Goal: Information Seeking & Learning: Learn about a topic

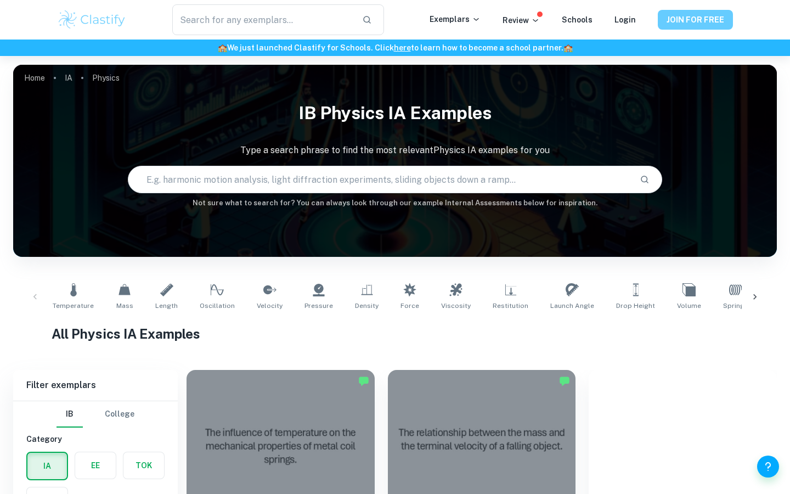
click at [389, 28] on button "JOIN FOR FREE" at bounding box center [695, 20] width 75 height 20
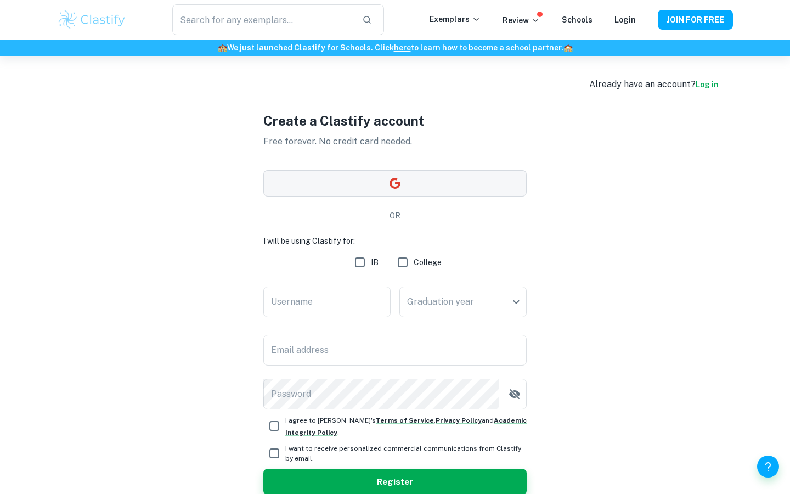
click at [389, 172] on button "button" at bounding box center [394, 183] width 263 height 26
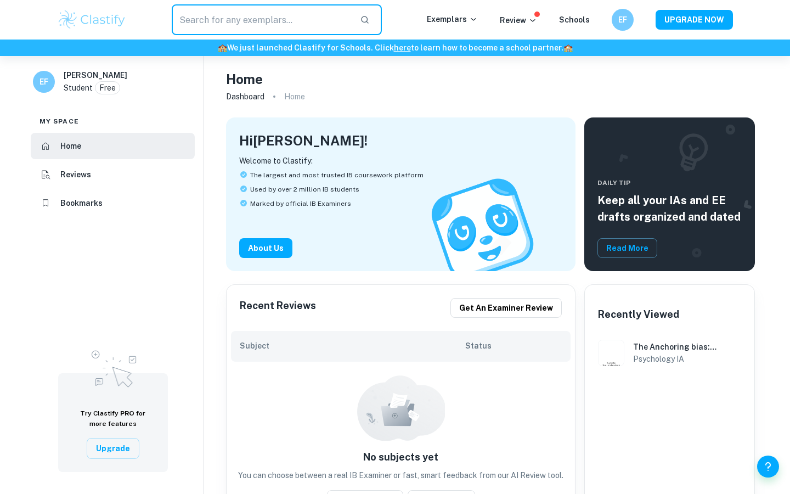
click at [295, 21] on input "text" at bounding box center [262, 19] width 180 height 31
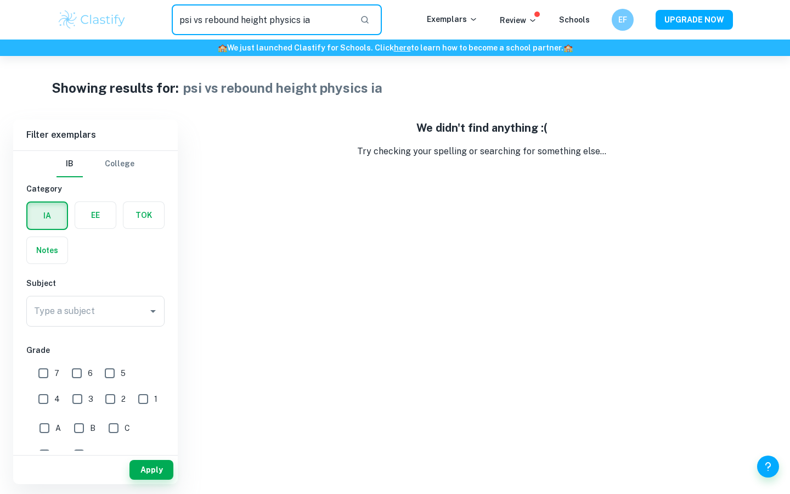
drag, startPoint x: 321, startPoint y: 19, endPoint x: 270, endPoint y: 22, distance: 50.6
click at [270, 22] on input "psi vs rebound height physics ia" at bounding box center [262, 19] width 180 height 31
type input "psi vs rebound height"
click at [274, 21] on input "psi vs rebound height" at bounding box center [262, 19] width 180 height 31
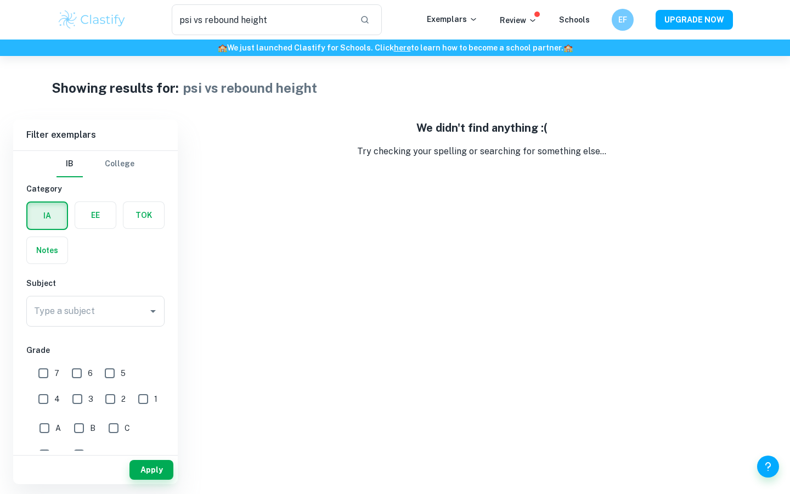
click at [108, 15] on img at bounding box center [92, 20] width 70 height 22
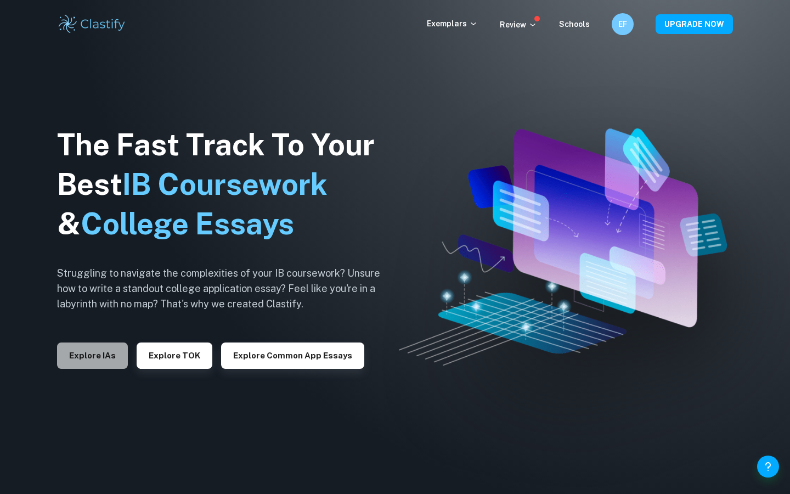
click at [86, 354] on button "Explore IAs" at bounding box center [92, 356] width 71 height 26
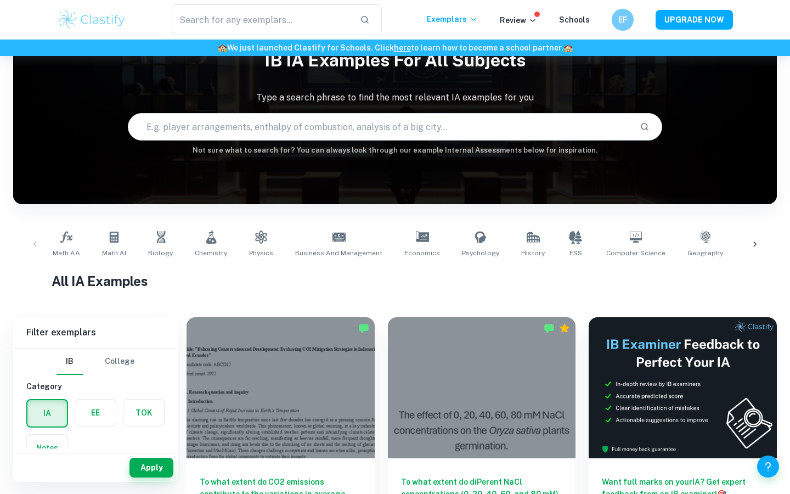
scroll to position [33, 0]
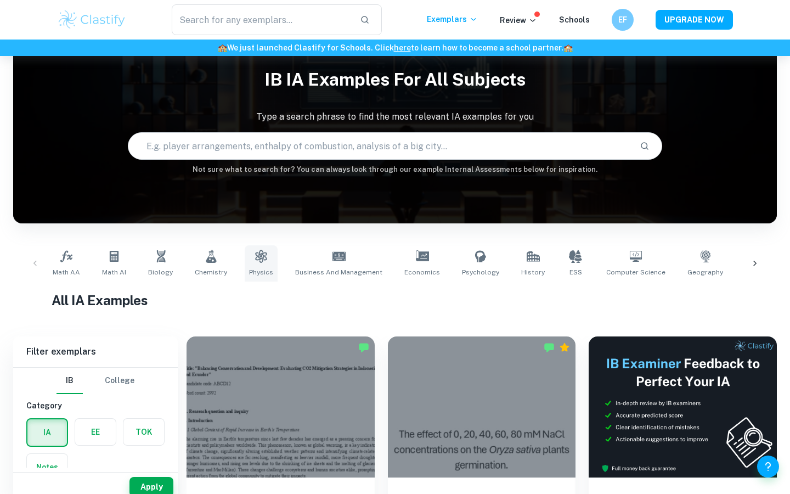
click at [255, 254] on icon at bounding box center [261, 256] width 13 height 13
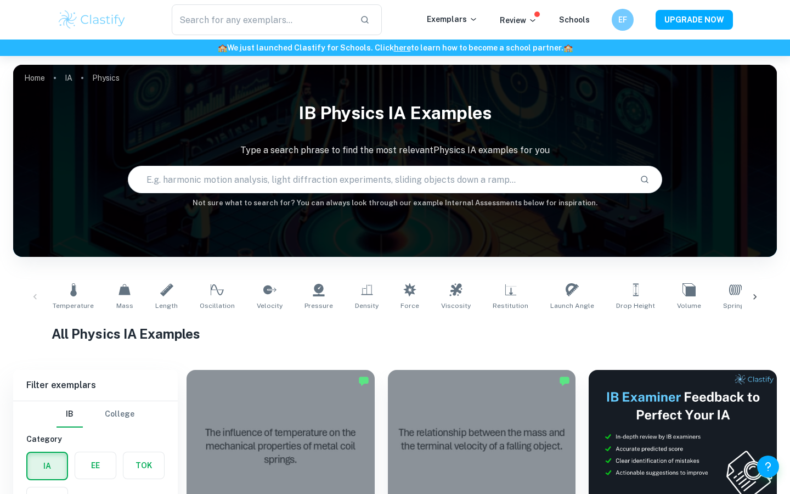
click at [237, 182] on input "text" at bounding box center [379, 179] width 503 height 31
type input "psi vs rebound height"
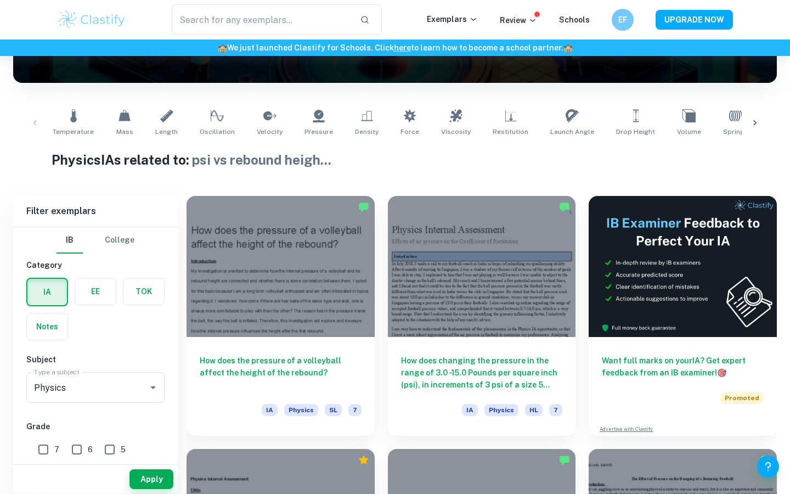
scroll to position [179, 0]
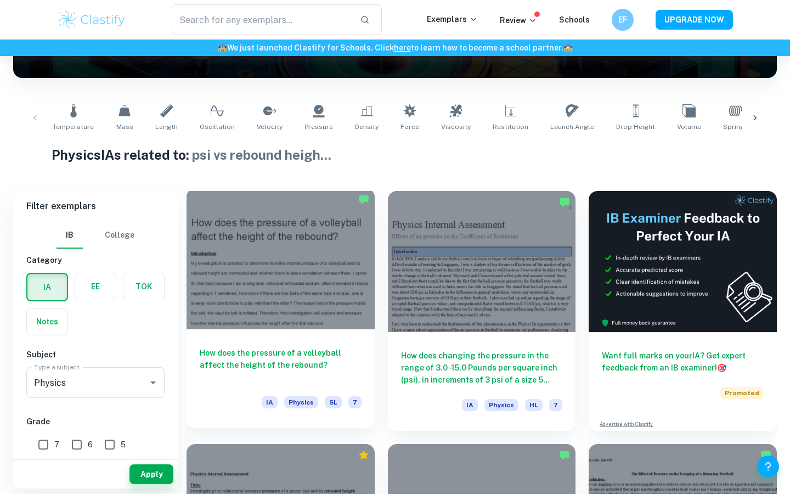
click at [312, 352] on h6 "How does the pressure of a volleyball affect the height of the rebound?" at bounding box center [281, 365] width 162 height 36
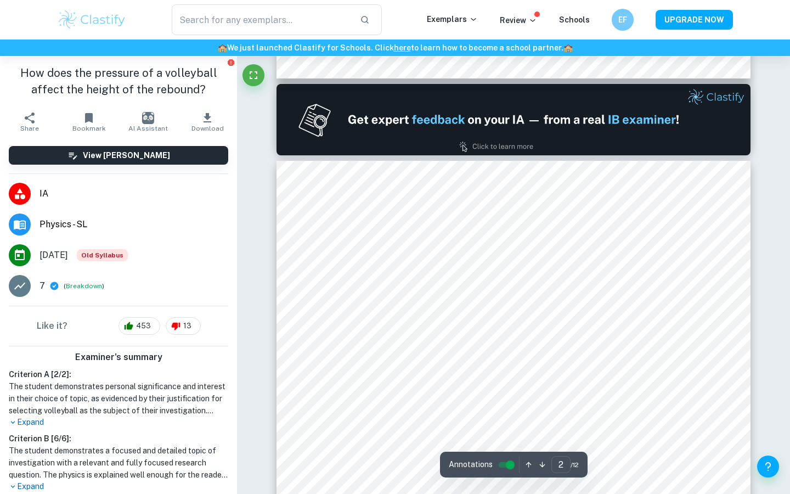
scroll to position [660, 0]
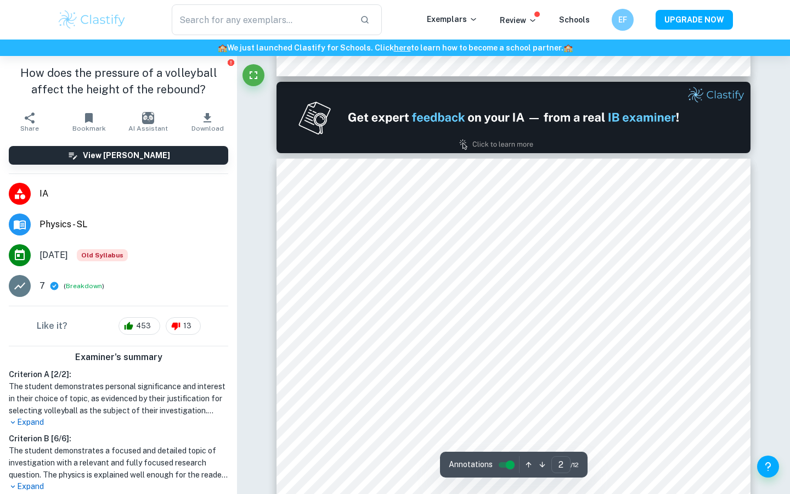
type input "1"
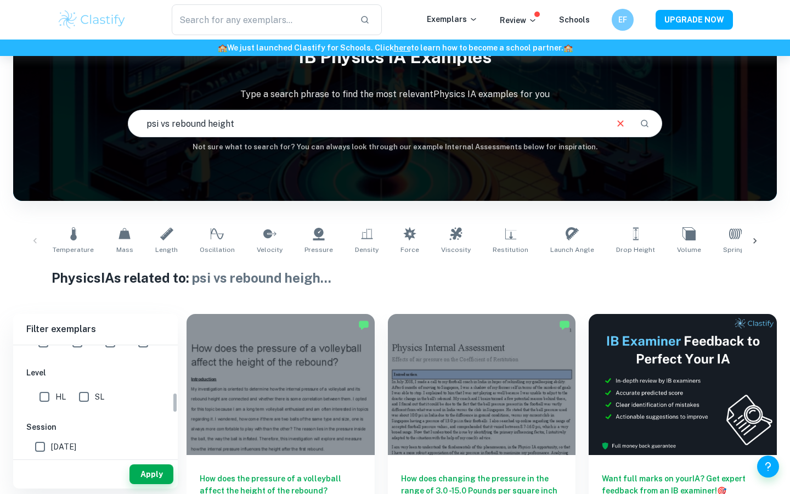
scroll to position [242, 0]
click at [43, 402] on input "HL" at bounding box center [44, 406] width 22 height 22
checkbox input "true"
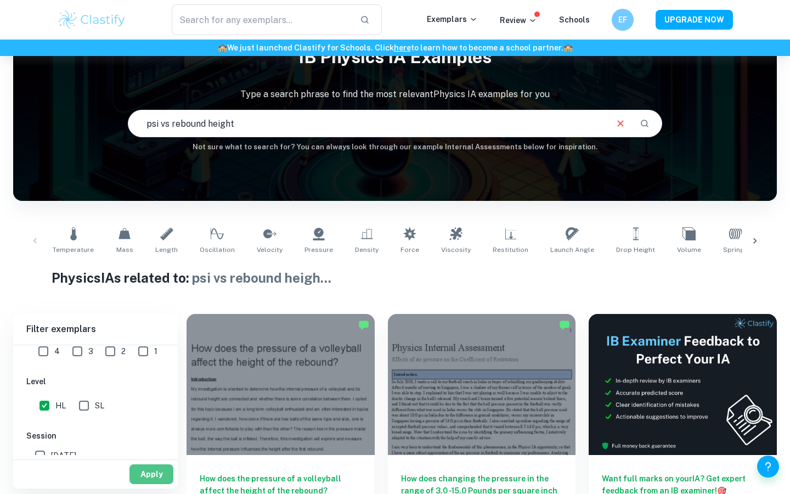
click at [143, 470] on button "Apply" at bounding box center [152, 474] width 44 height 20
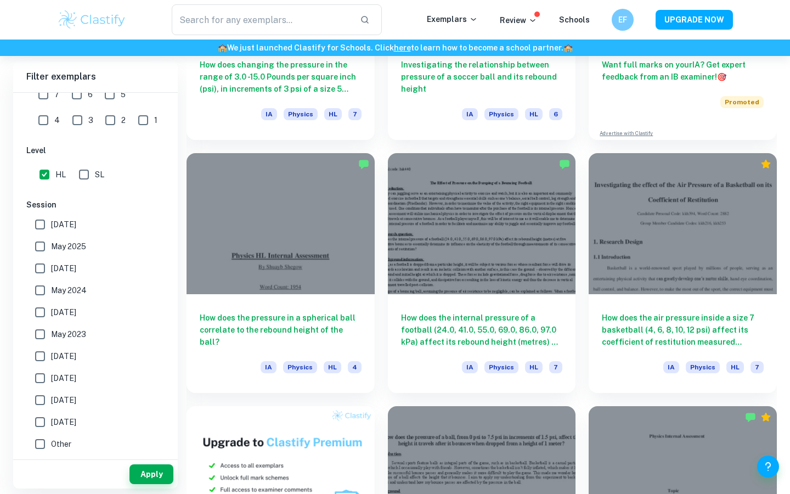
scroll to position [472, 0]
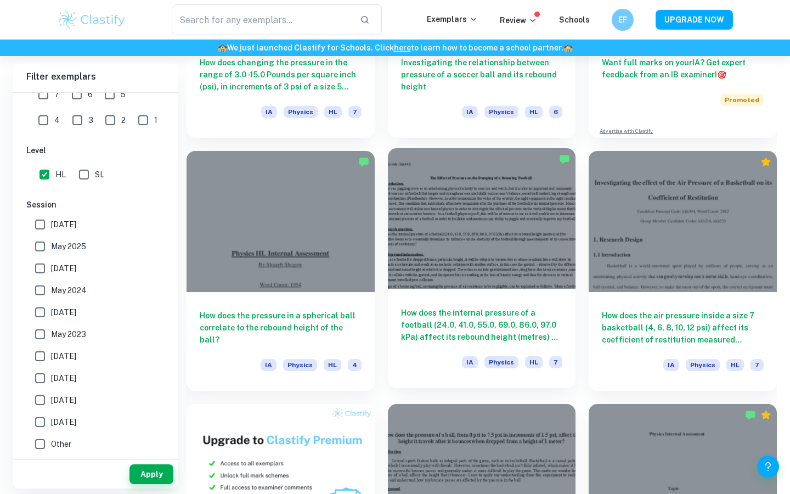
click at [428, 329] on h6 "How does the internal pressure of a football (24.0, 41.0, 55.0, 69.0, 86.0, 97.…" at bounding box center [482, 325] width 162 height 36
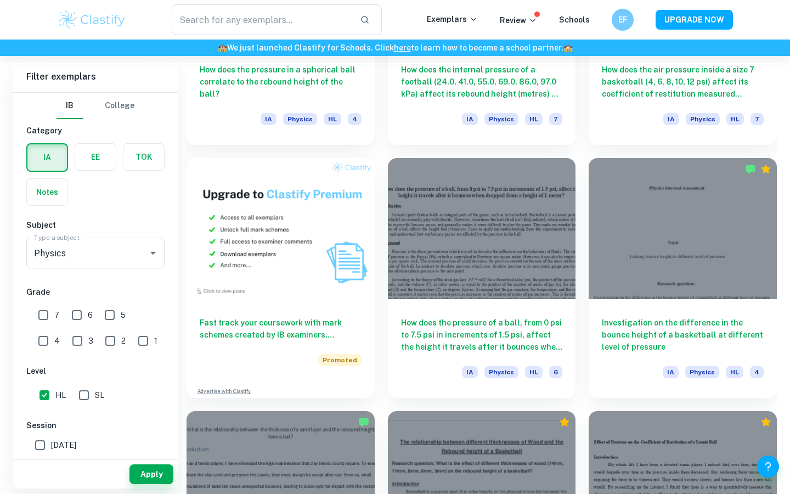
scroll to position [719, 0]
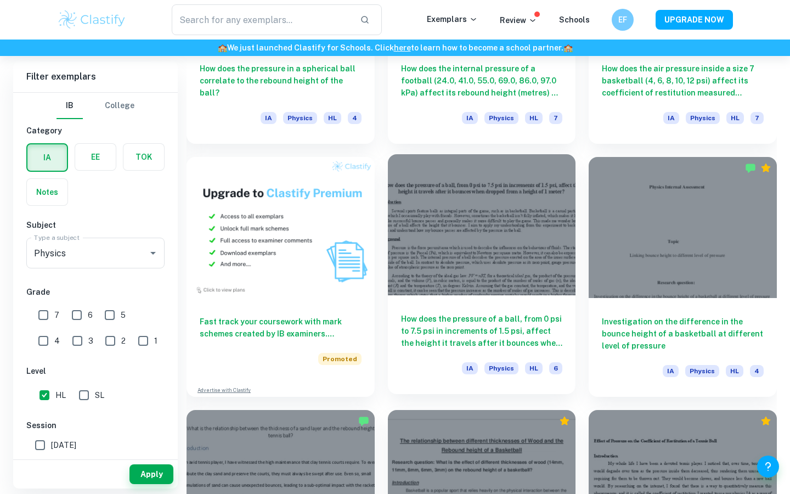
click at [540, 329] on h6 "How does the pressure of a ball, from 0 psi to 7.5 psi in increments of 1.5 psi…" at bounding box center [482, 331] width 162 height 36
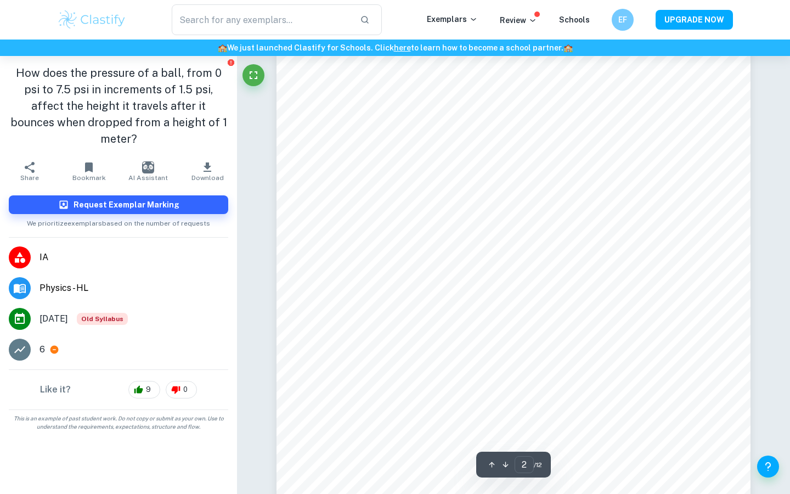
type input "1"
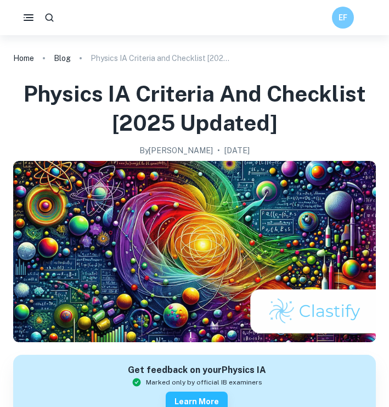
scroll to position [18, 0]
